Goal: Use online tool/utility: Use online tool/utility

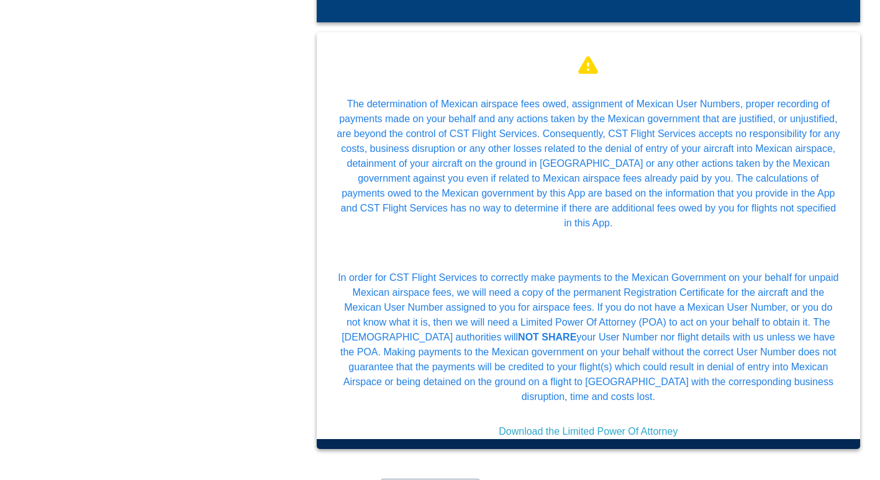
scroll to position [332, 0]
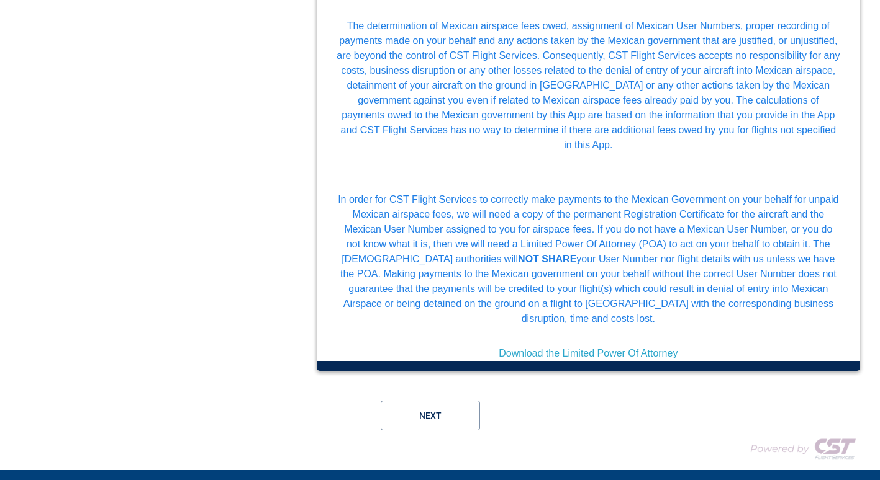
click at [145, 346] on form "1.- AIRCRAFT INFORMATION TAIL NUMBER* TAIL NUMBER* Validate Tail Number If you …" at bounding box center [440, 107] width 880 height 705
